Goal: Task Accomplishment & Management: Complete application form

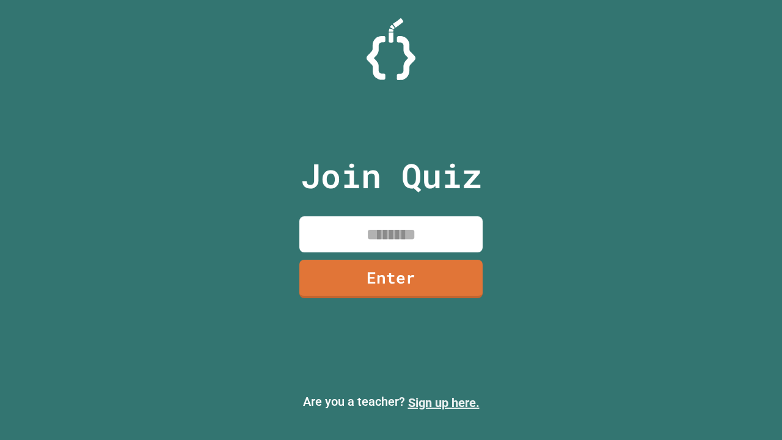
click at [443, 403] on link "Sign up here." at bounding box center [443, 402] width 71 height 15
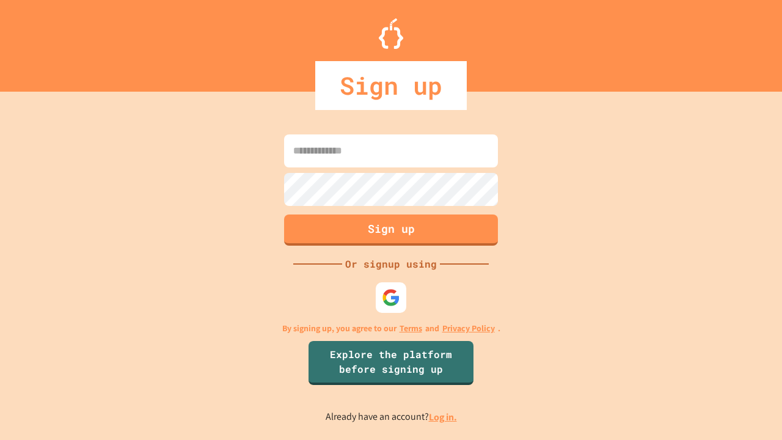
click at [443, 417] on link "Log in." at bounding box center [443, 416] width 28 height 13
